Goal: Task Accomplishment & Management: Manage account settings

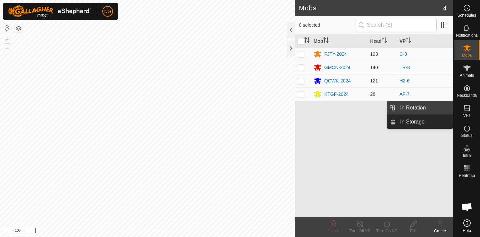
click at [434, 107] on link "In Rotation" at bounding box center [424, 107] width 57 height 13
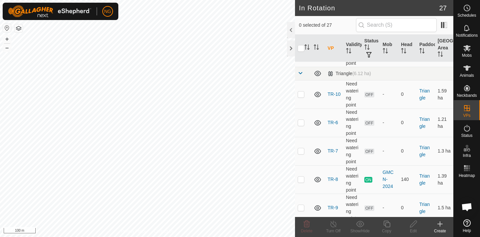
scroll to position [312, 0]
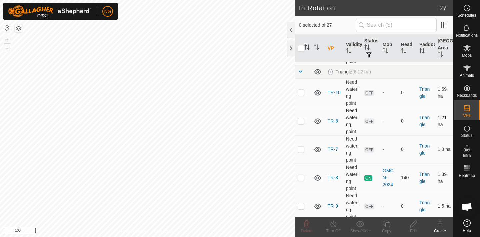
click at [301, 121] on p-checkbox at bounding box center [301, 120] width 7 height 5
checkbox input "true"
click at [299, 149] on p-checkbox at bounding box center [301, 148] width 7 height 5
checkbox input "true"
click at [306, 225] on icon at bounding box center [307, 223] width 6 height 7
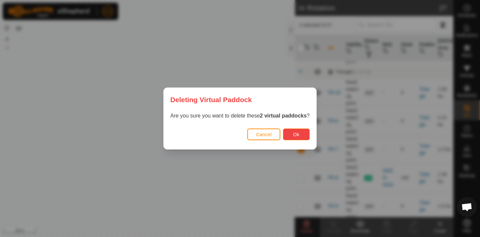
click at [301, 134] on button "Ok" at bounding box center [296, 134] width 27 height 12
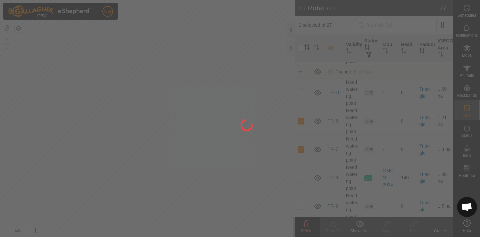
checkbox input "false"
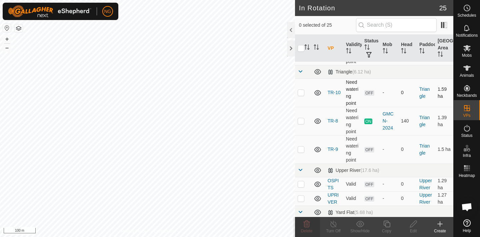
click at [301, 92] on p-checkbox at bounding box center [301, 92] width 7 height 5
checkbox input "true"
click at [388, 225] on icon at bounding box center [387, 224] width 8 height 8
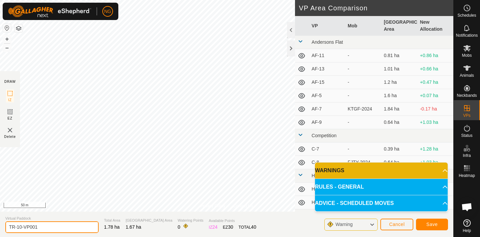
click at [47, 227] on input "TR-10-VP001" at bounding box center [51, 227] width 93 height 12
type input "TR-11"
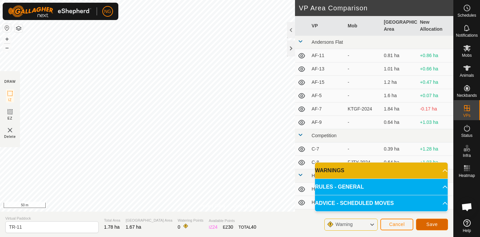
click at [424, 221] on button "Save" at bounding box center [432, 224] width 32 height 12
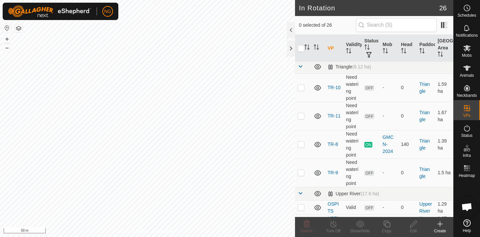
scroll to position [319, 0]
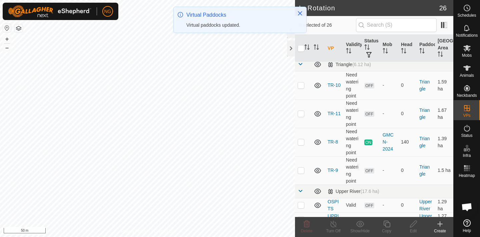
click at [301, 113] on p-checkbox at bounding box center [301, 113] width 7 height 5
checkbox input "true"
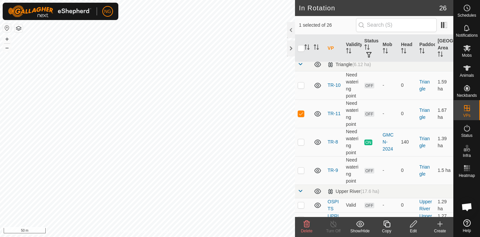
click at [387, 224] on icon at bounding box center [387, 224] width 8 height 8
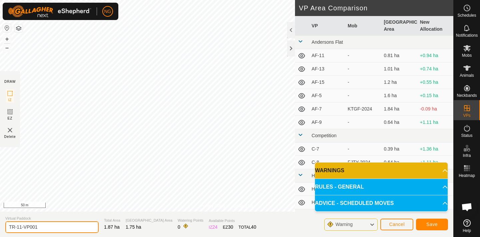
click at [41, 228] on input "TR-11-VP001" at bounding box center [51, 227] width 93 height 12
type input "TR-12"
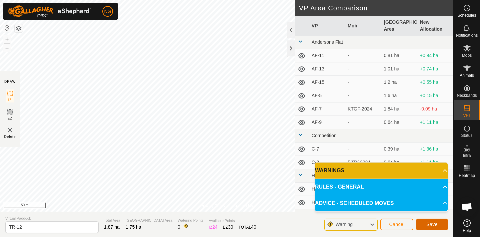
click at [425, 221] on button "Save" at bounding box center [432, 224] width 32 height 12
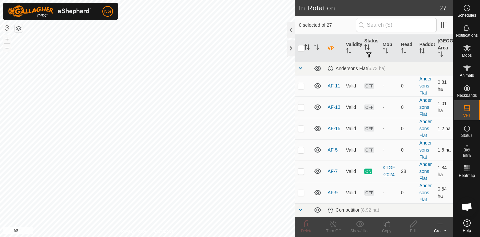
click at [296, 140] on div "In Rotation 27 0 selected of 27 VP Validity Status Mob Head Paddock Grazing Are…" at bounding box center [226, 118] width 453 height 237
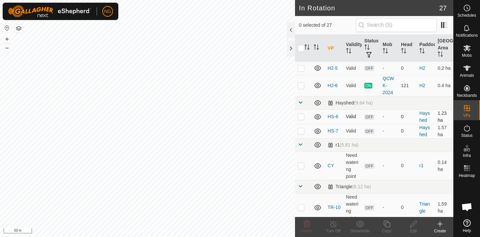
scroll to position [198, 0]
click at [300, 117] on p-checkbox at bounding box center [301, 115] width 7 height 5
checkbox input "true"
click at [300, 132] on p-checkbox at bounding box center [301, 129] width 7 height 5
checkbox input "true"
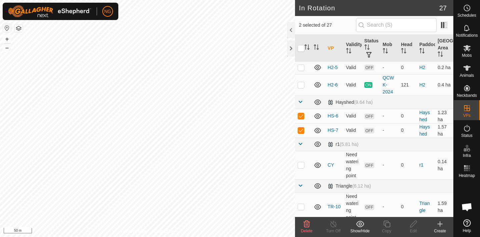
click at [305, 220] on icon at bounding box center [307, 223] width 6 height 7
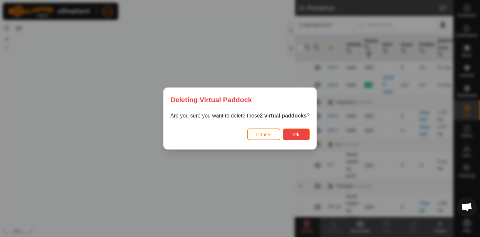
click at [295, 131] on button "Ok" at bounding box center [296, 134] width 27 height 12
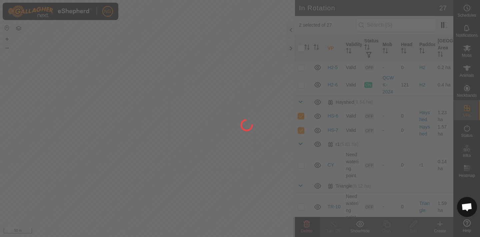
checkbox input "false"
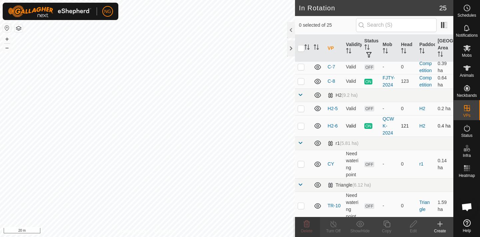
scroll to position [156, 0]
click at [300, 127] on p-checkbox at bounding box center [301, 126] width 7 height 5
checkbox input "true"
click at [386, 223] on icon at bounding box center [386, 223] width 7 height 7
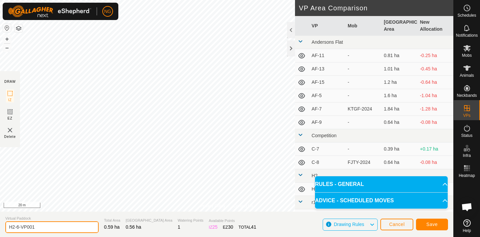
click at [38, 228] on input "H2-6-VP001" at bounding box center [51, 227] width 93 height 12
type input "H2-7"
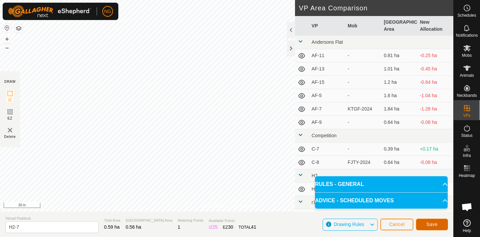
click at [428, 223] on span "Save" at bounding box center [431, 223] width 11 height 5
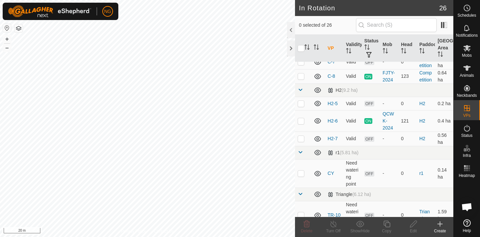
scroll to position [162, 0]
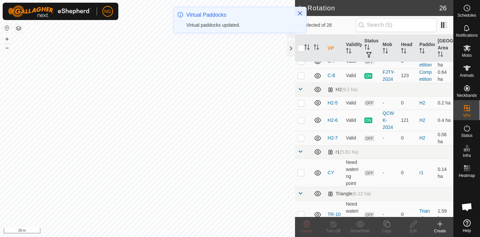
click at [302, 137] on p-checkbox at bounding box center [301, 137] width 7 height 5
checkbox input "true"
click at [387, 223] on icon at bounding box center [387, 224] width 8 height 8
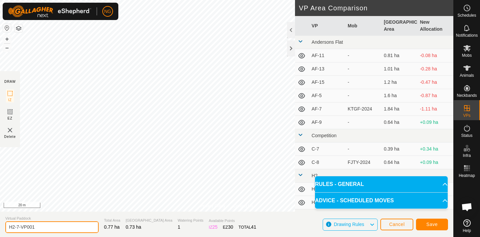
click at [44, 228] on input "H2-7-VP001" at bounding box center [51, 227] width 93 height 12
type input "H2-8"
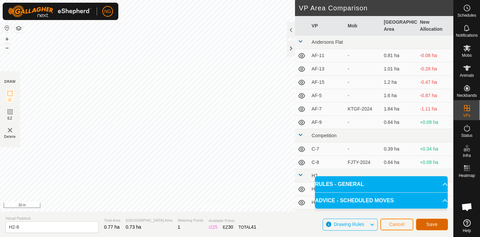
click at [434, 223] on span "Save" at bounding box center [431, 223] width 11 height 5
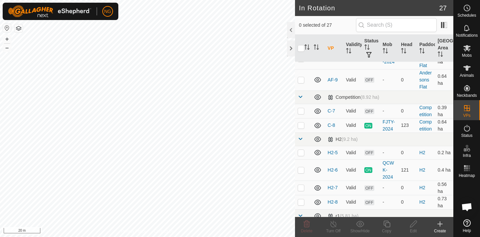
scroll to position [132, 0]
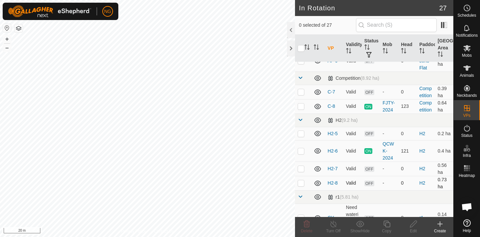
click at [302, 183] on p-checkbox at bounding box center [301, 182] width 7 height 5
checkbox input "true"
click at [387, 225] on icon at bounding box center [387, 224] width 8 height 8
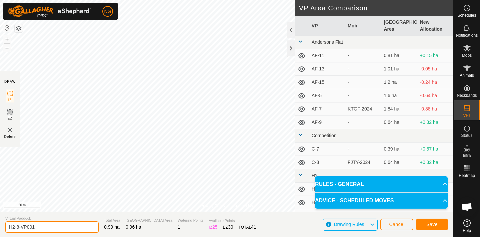
click at [45, 227] on input "H2-8-VP001" at bounding box center [51, 227] width 93 height 12
type input "H2-9"
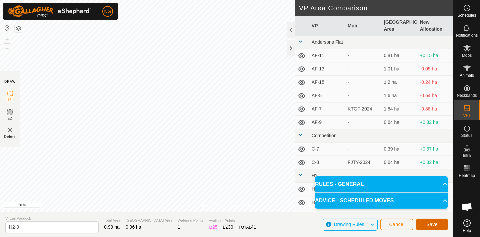
click at [432, 221] on span "Save" at bounding box center [431, 223] width 11 height 5
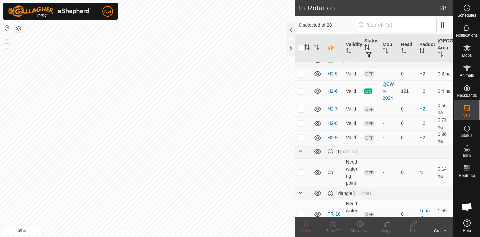
scroll to position [188, 0]
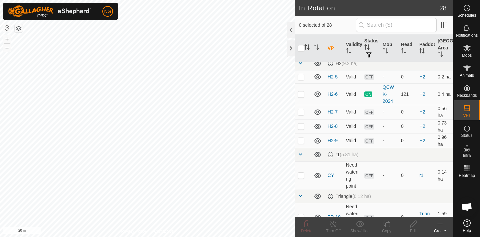
click at [301, 140] on p-checkbox at bounding box center [301, 140] width 7 height 5
checkbox input "true"
click at [387, 223] on icon at bounding box center [387, 224] width 8 height 8
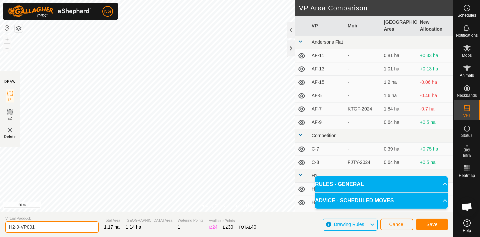
click at [48, 227] on input "H2-9-VP001" at bounding box center [51, 227] width 93 height 12
type input "H2-10"
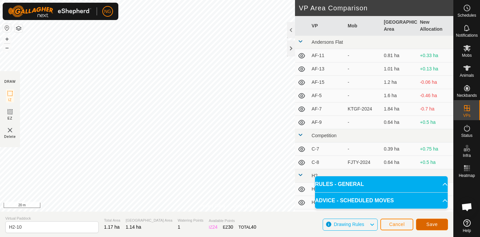
click at [428, 220] on button "Save" at bounding box center [432, 224] width 32 height 12
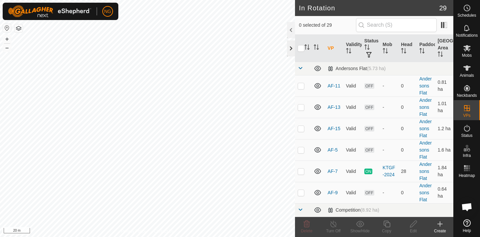
click at [289, 45] on div "In Rotation 29 0 selected of 29 VP Validity Status Mob Head Paddock Grazing Are…" at bounding box center [226, 118] width 453 height 237
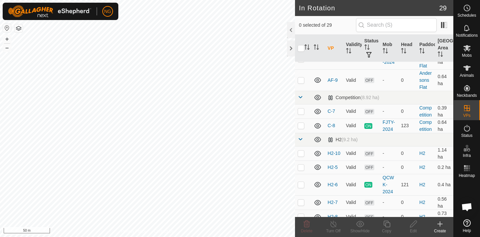
scroll to position [113, 0]
click at [301, 124] on p-checkbox at bounding box center [301, 124] width 7 height 5
checkbox input "true"
click at [388, 223] on icon at bounding box center [387, 224] width 8 height 8
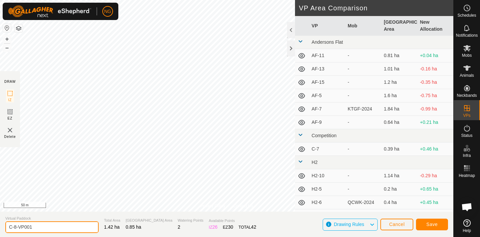
click at [37, 226] on input "C-8-VP001" at bounding box center [51, 227] width 93 height 12
type input "C-9"
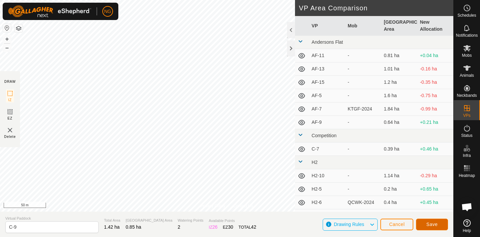
click at [431, 223] on span "Save" at bounding box center [431, 223] width 11 height 5
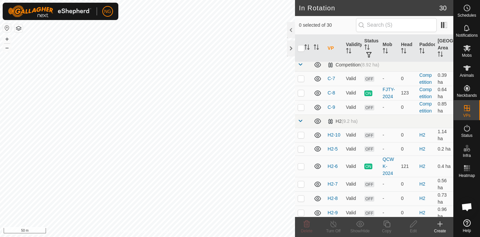
scroll to position [148, 0]
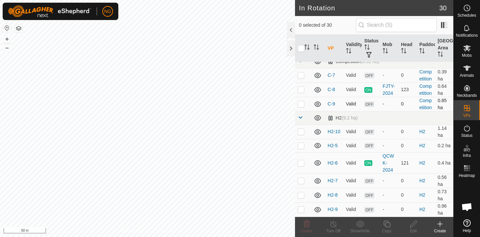
click at [301, 103] on p-checkbox at bounding box center [301, 103] width 7 height 5
checkbox input "true"
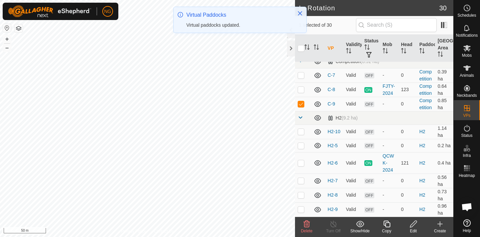
click at [386, 225] on icon at bounding box center [387, 224] width 8 height 8
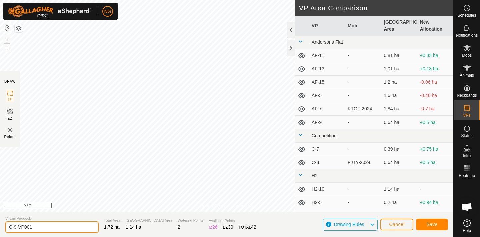
click at [42, 226] on input "C-9-VP001" at bounding box center [51, 227] width 93 height 12
type input "C-10"
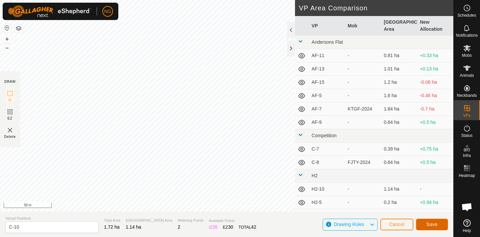
click at [435, 220] on button "Save" at bounding box center [432, 224] width 32 height 12
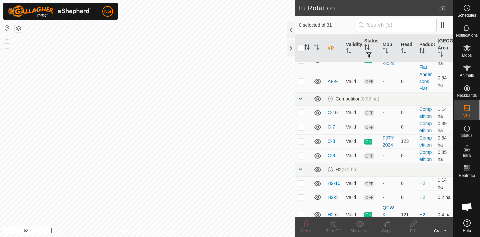
scroll to position [119, 0]
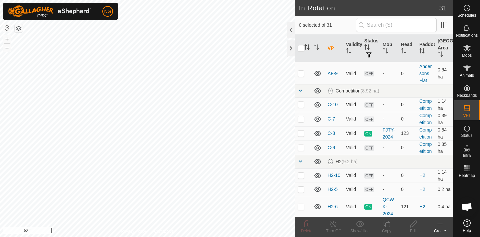
click at [301, 102] on p-checkbox at bounding box center [301, 104] width 7 height 5
checkbox input "true"
click at [411, 225] on icon at bounding box center [413, 224] width 8 height 8
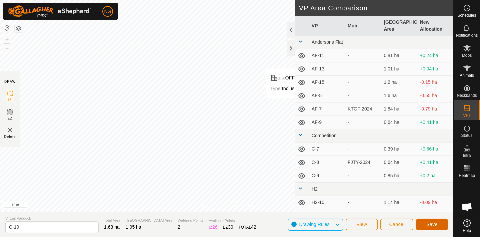
click at [433, 223] on span "Save" at bounding box center [431, 223] width 11 height 5
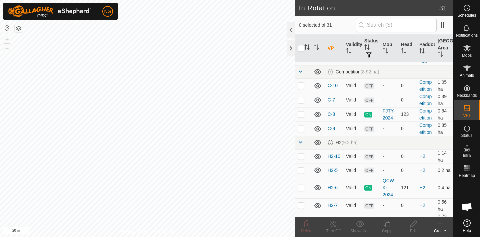
scroll to position [136, 0]
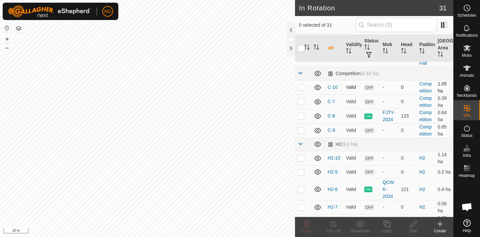
click at [300, 87] on p-checkbox at bounding box center [301, 86] width 7 height 5
checkbox input "true"
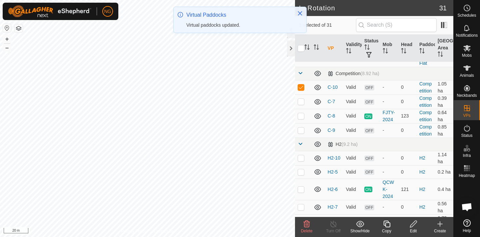
click at [387, 225] on icon at bounding box center [387, 224] width 8 height 8
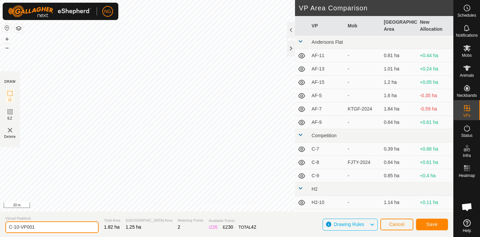
click at [40, 227] on input "C-10-VP001" at bounding box center [51, 227] width 93 height 12
type input "C-11"
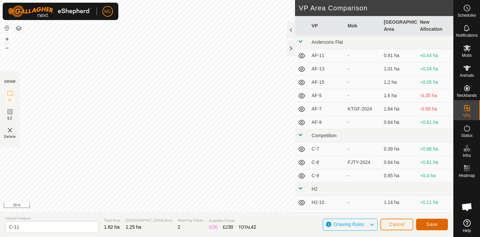
click at [430, 220] on button "Save" at bounding box center [432, 224] width 32 height 12
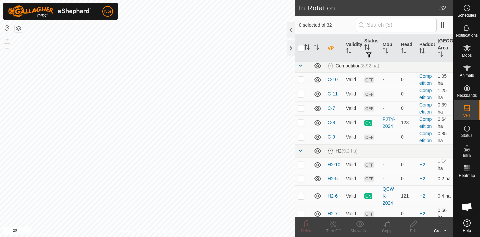
scroll to position [146, 0]
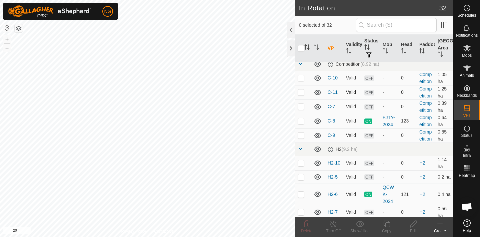
click at [301, 91] on p-checkbox at bounding box center [301, 91] width 7 height 5
checkbox input "true"
click at [388, 225] on icon at bounding box center [387, 224] width 8 height 8
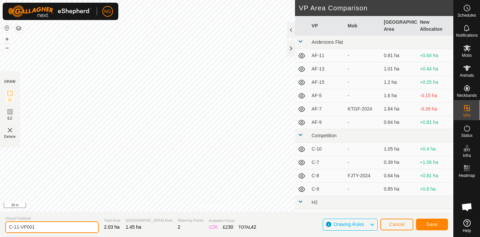
click at [41, 226] on input "C-11-VP001" at bounding box center [51, 227] width 93 height 12
type input "C-12"
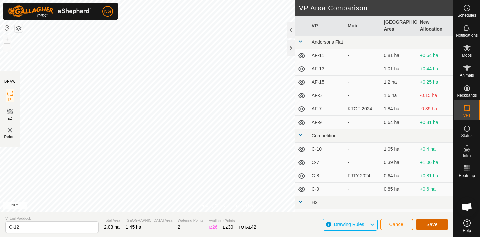
click at [426, 221] on span "Save" at bounding box center [431, 223] width 11 height 5
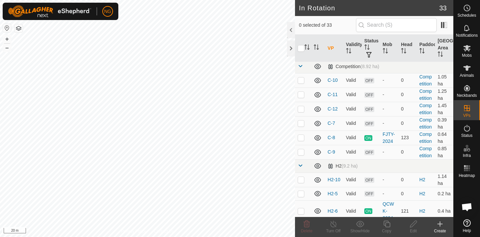
scroll to position [145, 0]
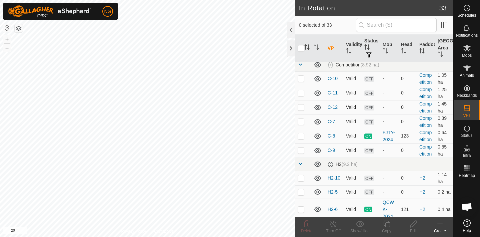
click at [301, 107] on p-checkbox at bounding box center [301, 106] width 7 height 5
checkbox input "true"
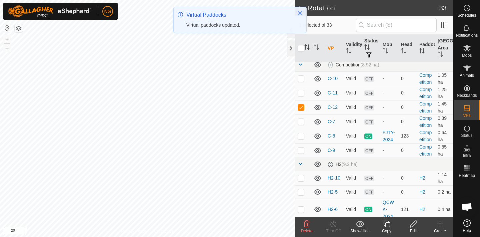
click at [387, 224] on icon at bounding box center [387, 224] width 8 height 8
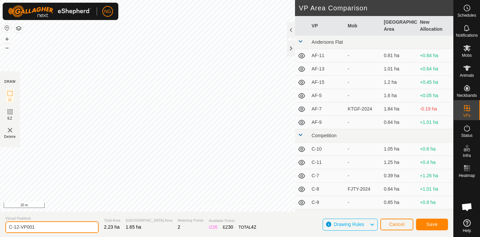
click at [45, 228] on input "C-12-VP001" at bounding box center [51, 227] width 93 height 12
type input "C-13"
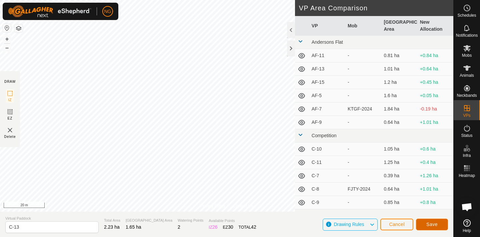
click at [431, 224] on span "Save" at bounding box center [431, 223] width 11 height 5
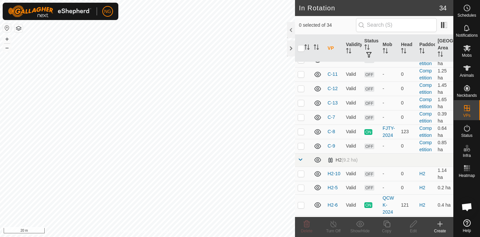
scroll to position [151, 0]
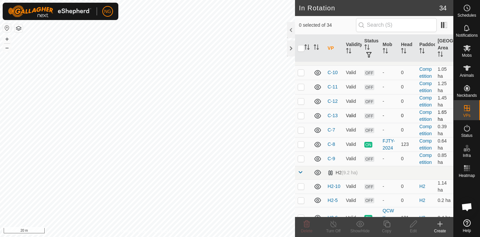
click at [301, 115] on p-checkbox at bounding box center [301, 115] width 7 height 5
checkbox input "true"
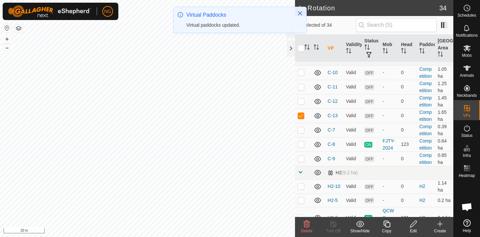
click at [388, 223] on icon at bounding box center [387, 224] width 8 height 8
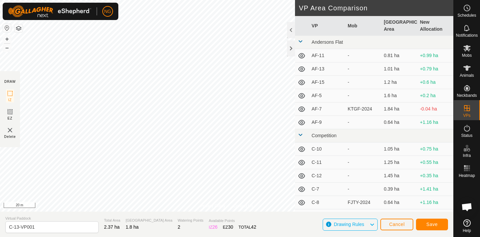
click at [130, 0] on html "NG Schedules Notifications Mobs Animals Neckbands VPs Status Infra Heatmap Help…" at bounding box center [240, 118] width 480 height 237
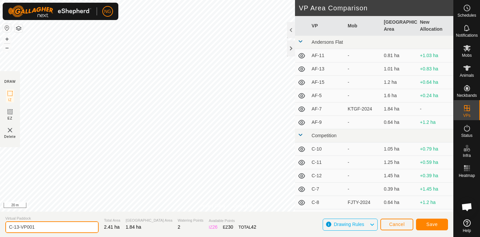
click at [38, 226] on input "C-13-VP001" at bounding box center [51, 227] width 93 height 12
type input "C-14"
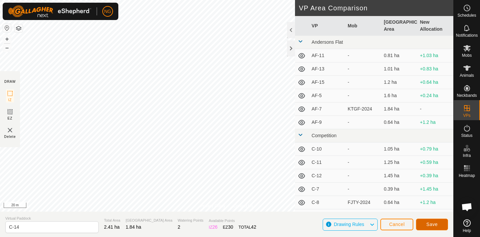
click at [428, 223] on span "Save" at bounding box center [431, 223] width 11 height 5
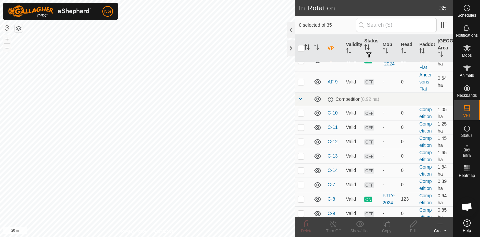
scroll to position [111, 0]
click at [301, 169] on p-checkbox at bounding box center [301, 169] width 7 height 5
checkbox input "true"
click at [388, 223] on icon at bounding box center [387, 224] width 8 height 8
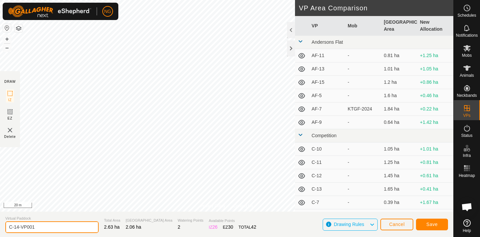
click at [42, 228] on input "C-14-VP001" at bounding box center [51, 227] width 93 height 12
type input "C-15"
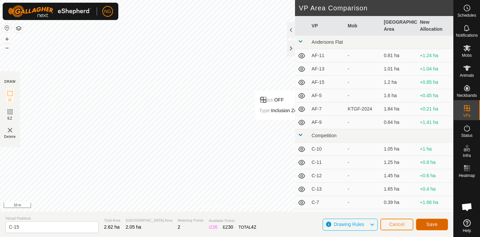
click at [429, 221] on span "Save" at bounding box center [431, 223] width 11 height 5
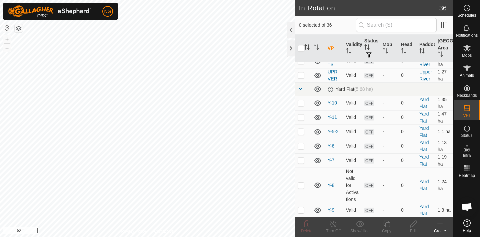
scroll to position [607, 0]
click at [299, 102] on p-checkbox at bounding box center [301, 102] width 7 height 5
checkbox input "true"
click at [300, 116] on p-checkbox at bounding box center [301, 116] width 7 height 5
checkbox input "true"
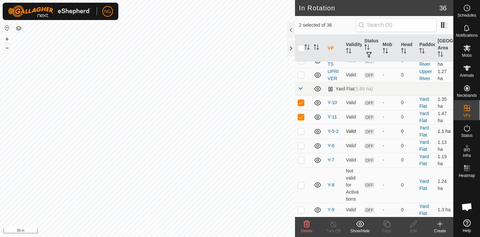
click at [301, 130] on p-checkbox at bounding box center [301, 130] width 7 height 5
checkbox input "true"
click at [301, 146] on p-checkbox at bounding box center [301, 145] width 7 height 5
checkbox input "true"
click at [301, 162] on td at bounding box center [303, 160] width 16 height 14
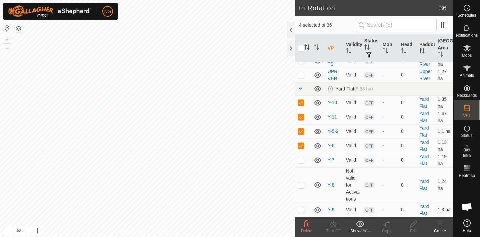
checkbox input "true"
click at [300, 186] on p-checkbox at bounding box center [301, 184] width 7 height 5
checkbox input "true"
click at [300, 209] on p-checkbox at bounding box center [301, 209] width 7 height 5
checkbox input "true"
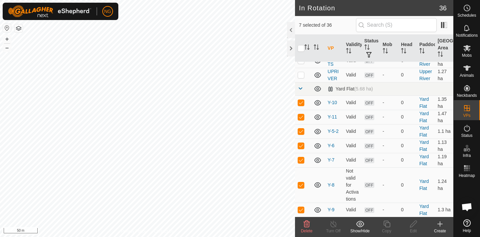
click at [307, 223] on icon at bounding box center [307, 224] width 8 height 8
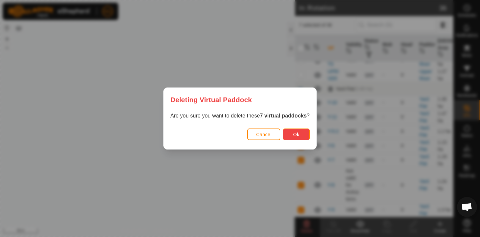
click at [298, 130] on button "Ok" at bounding box center [296, 134] width 27 height 12
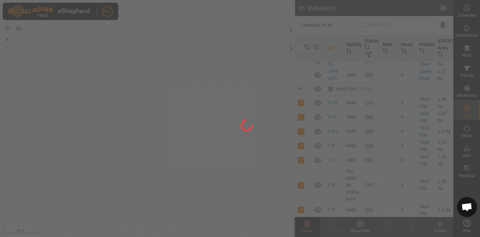
checkbox input "false"
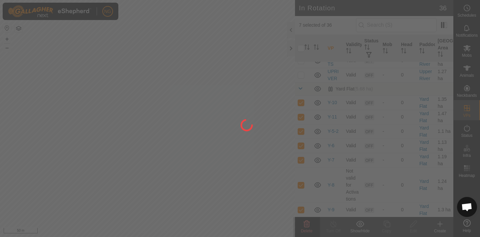
checkbox input "false"
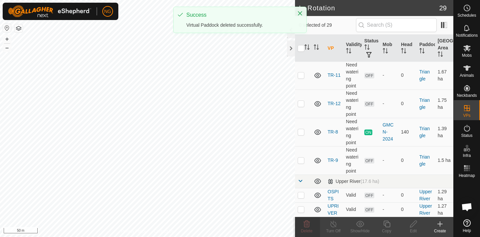
scroll to position [0, 0]
